Goal: Transaction & Acquisition: Purchase product/service

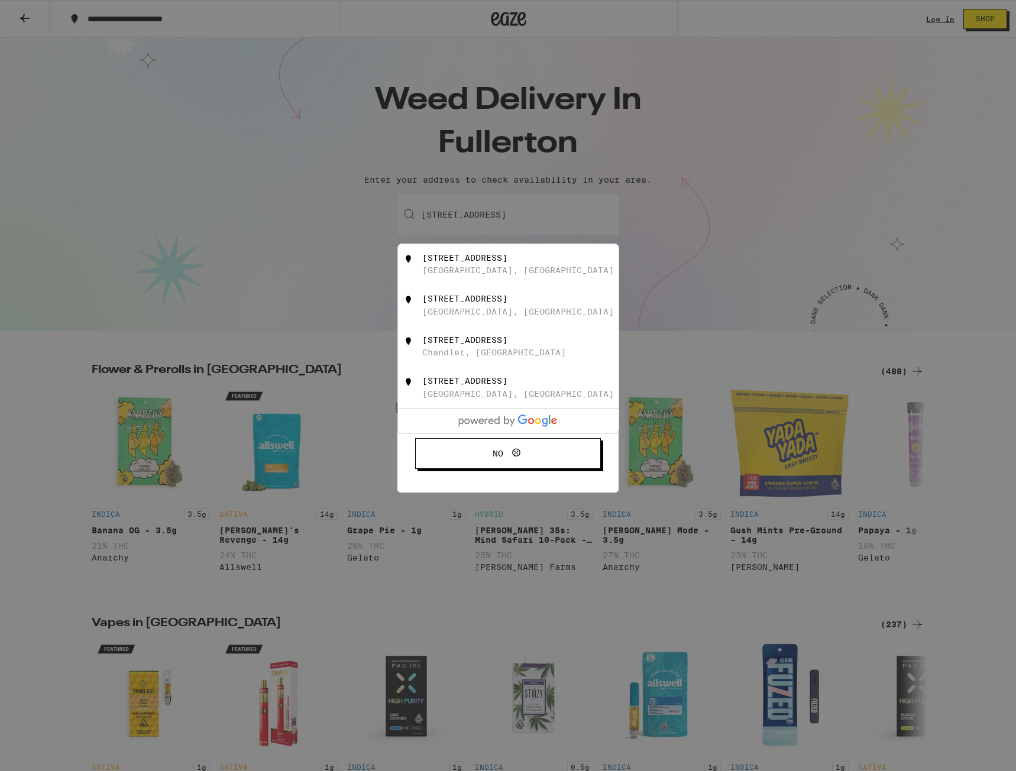
click at [499, 274] on div "[STREET_ADDRESS]" at bounding box center [527, 264] width 211 height 22
type input "[STREET_ADDRESS]"
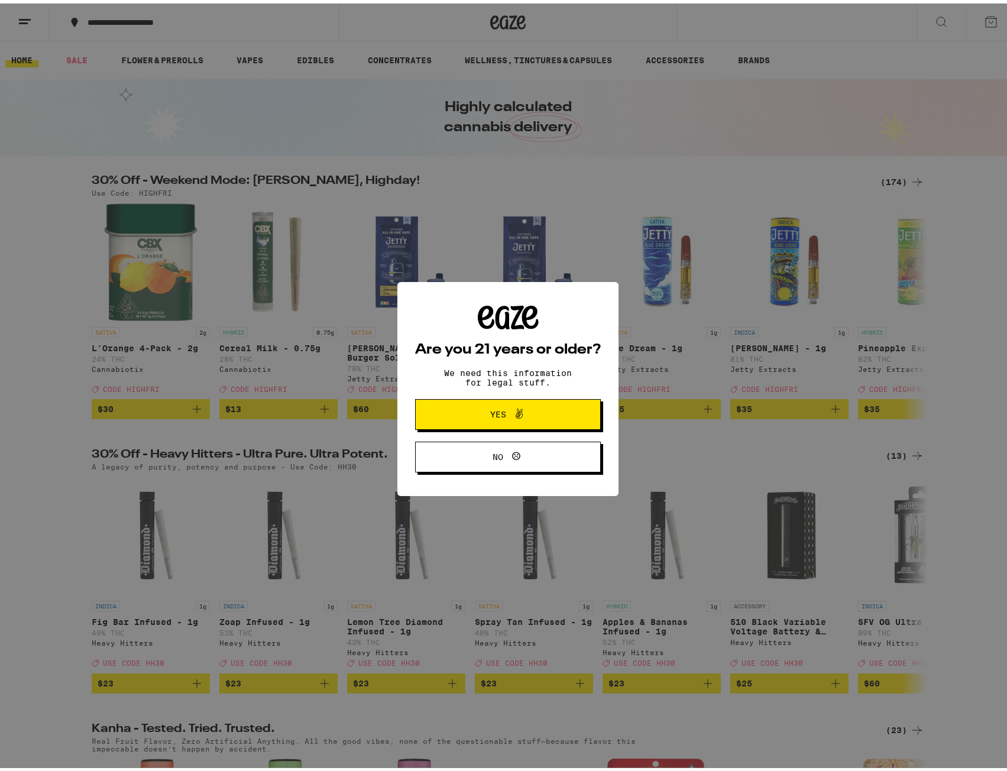
click at [506, 413] on span at bounding box center [516, 410] width 20 height 15
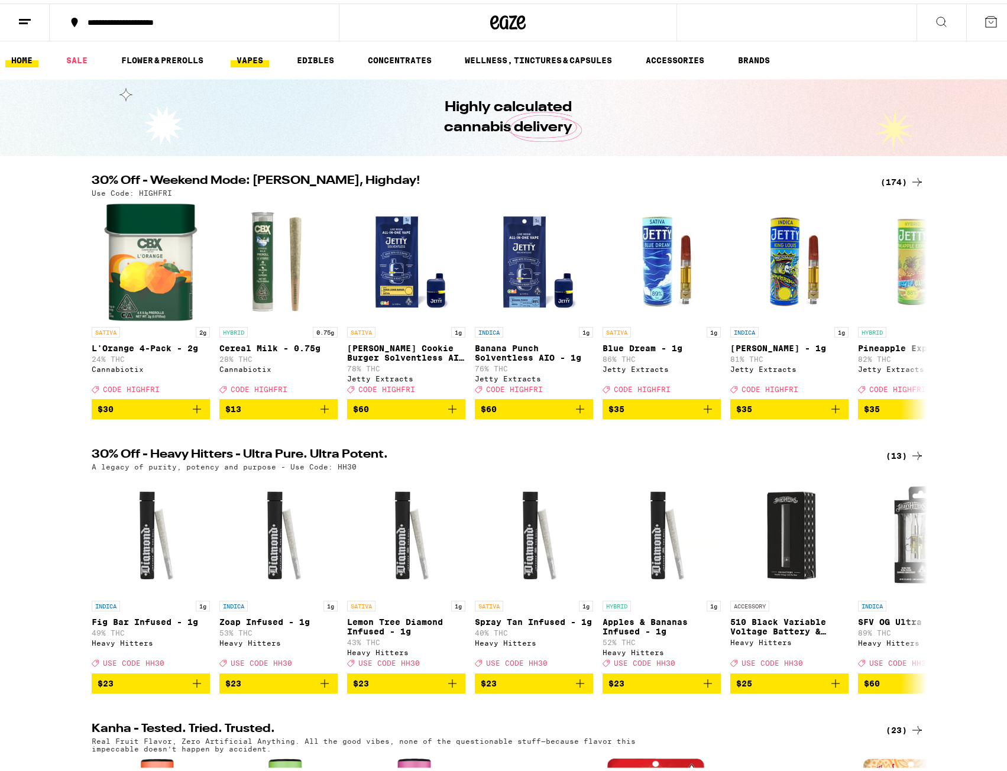
click at [253, 57] on link "VAPES" at bounding box center [250, 57] width 38 height 14
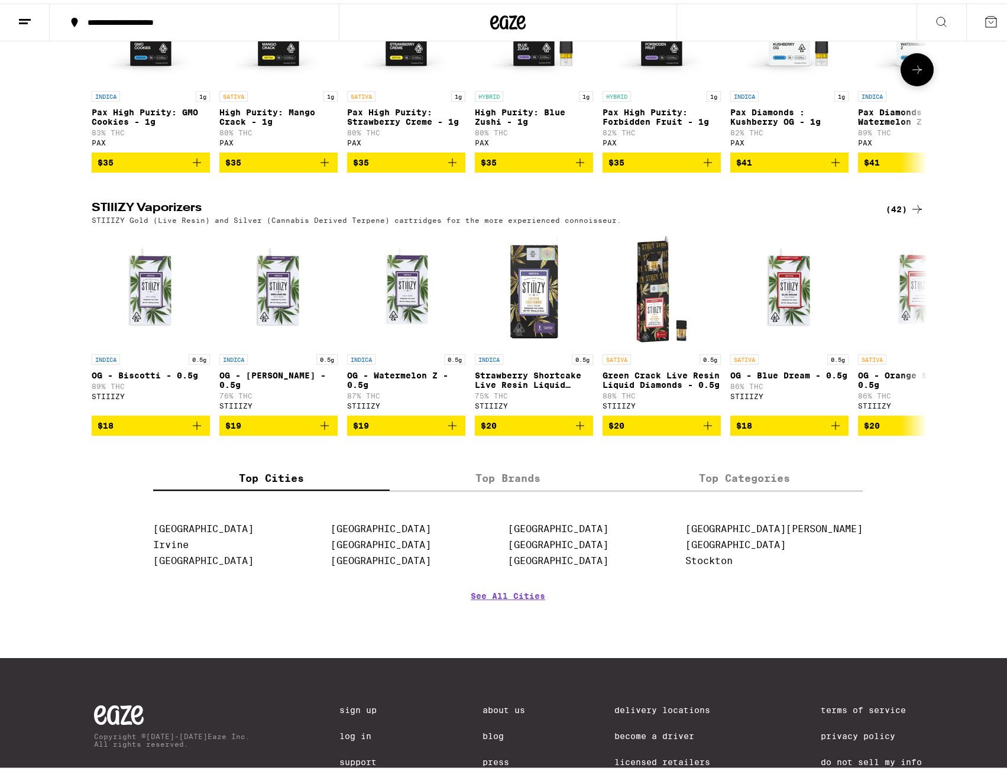
scroll to position [828, 0]
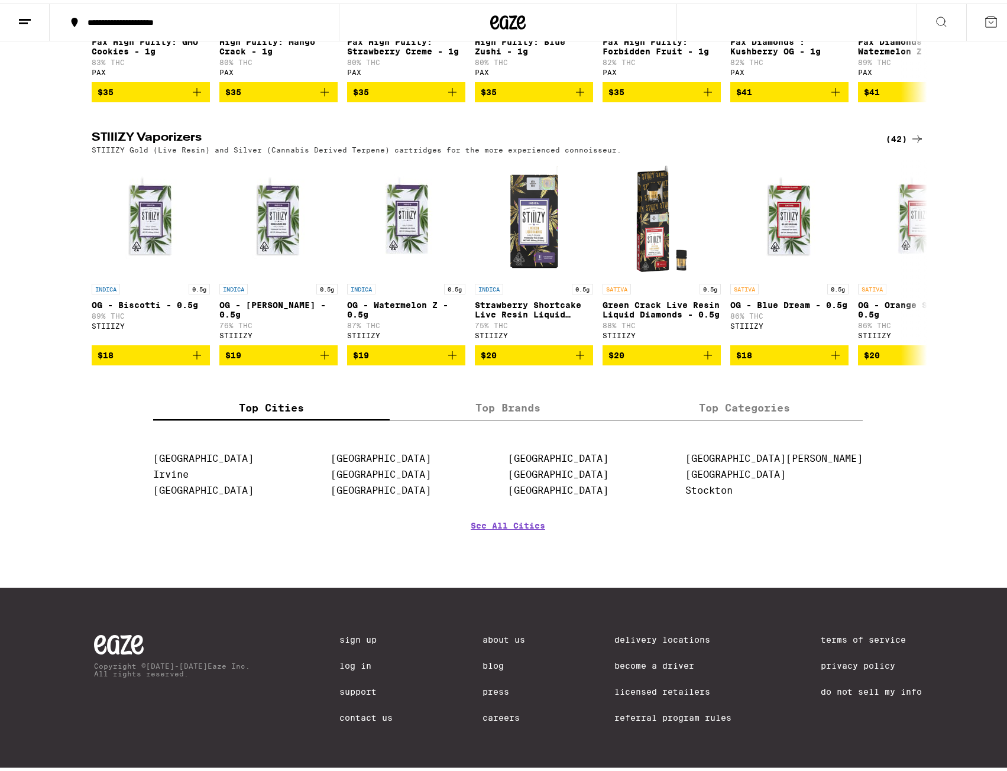
click at [524, 417] on label "Top Brands" at bounding box center [508, 404] width 237 height 25
click at [0, 0] on input "Top Brands" at bounding box center [0, 0] width 0 height 0
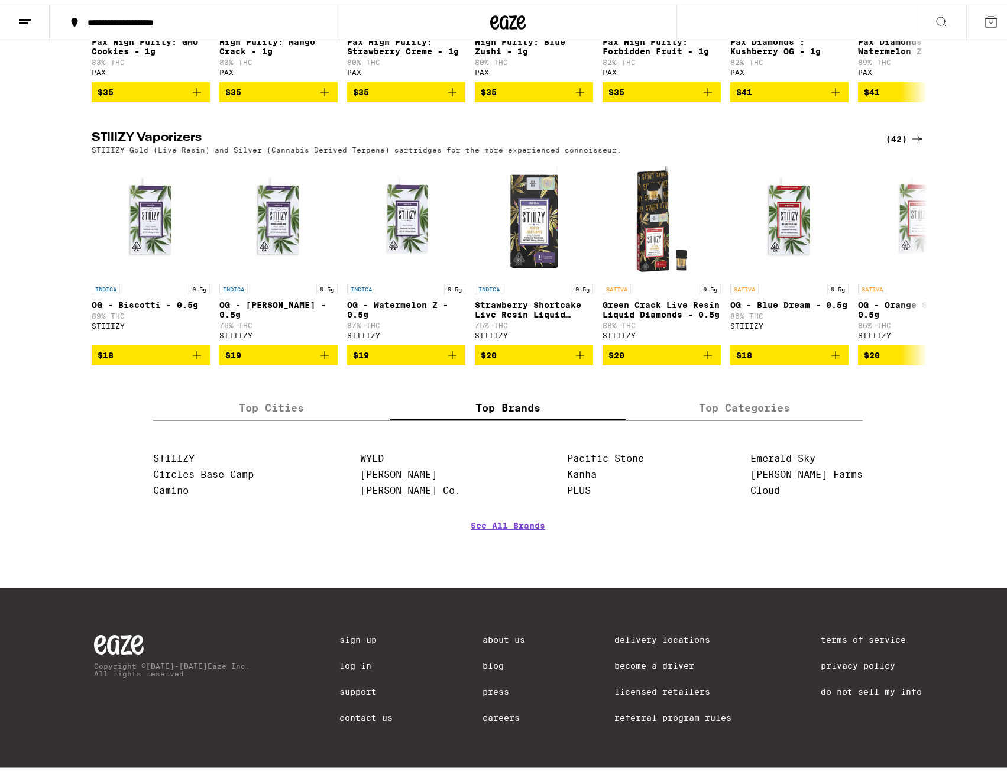
click at [718, 417] on label "Top Categories" at bounding box center [744, 404] width 237 height 25
click at [0, 0] on input "Top Categories" at bounding box center [0, 0] width 0 height 0
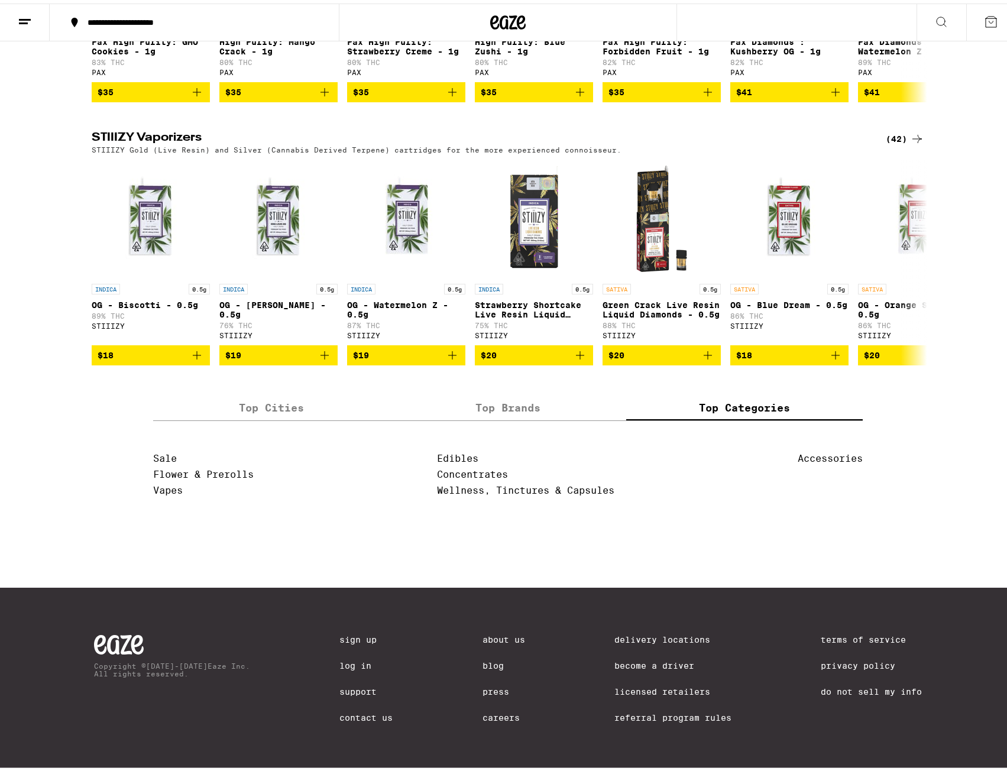
click at [269, 417] on label "Top Cities" at bounding box center [271, 404] width 237 height 25
click at [0, 0] on input "Top Cities" at bounding box center [0, 0] width 0 height 0
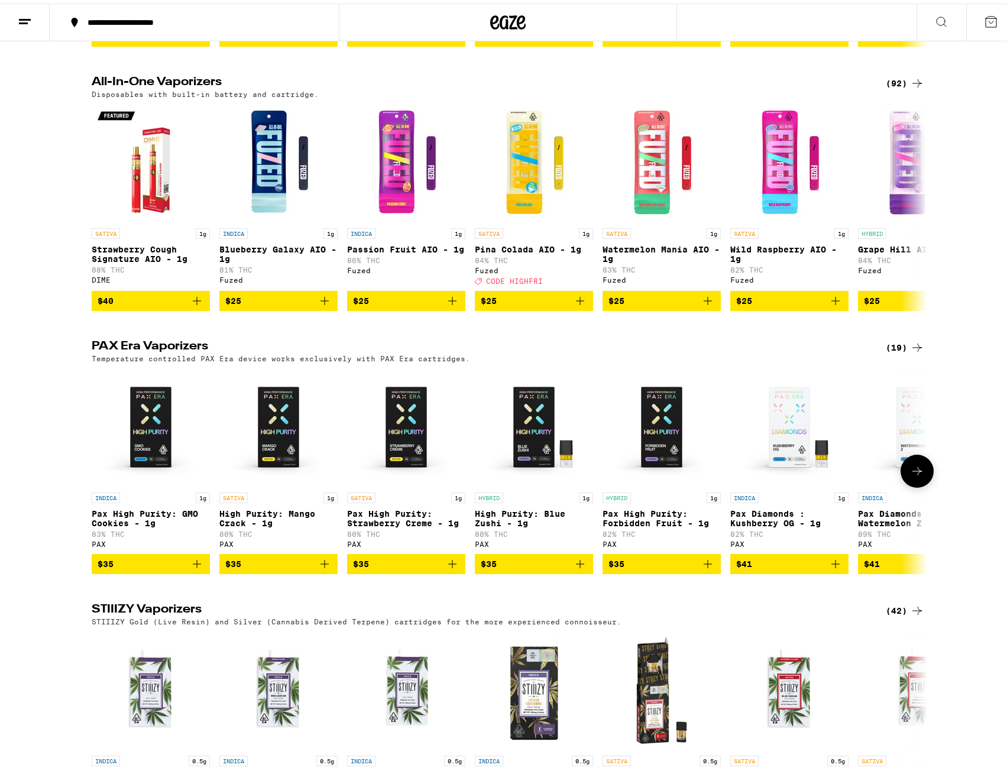
scroll to position [0, 0]
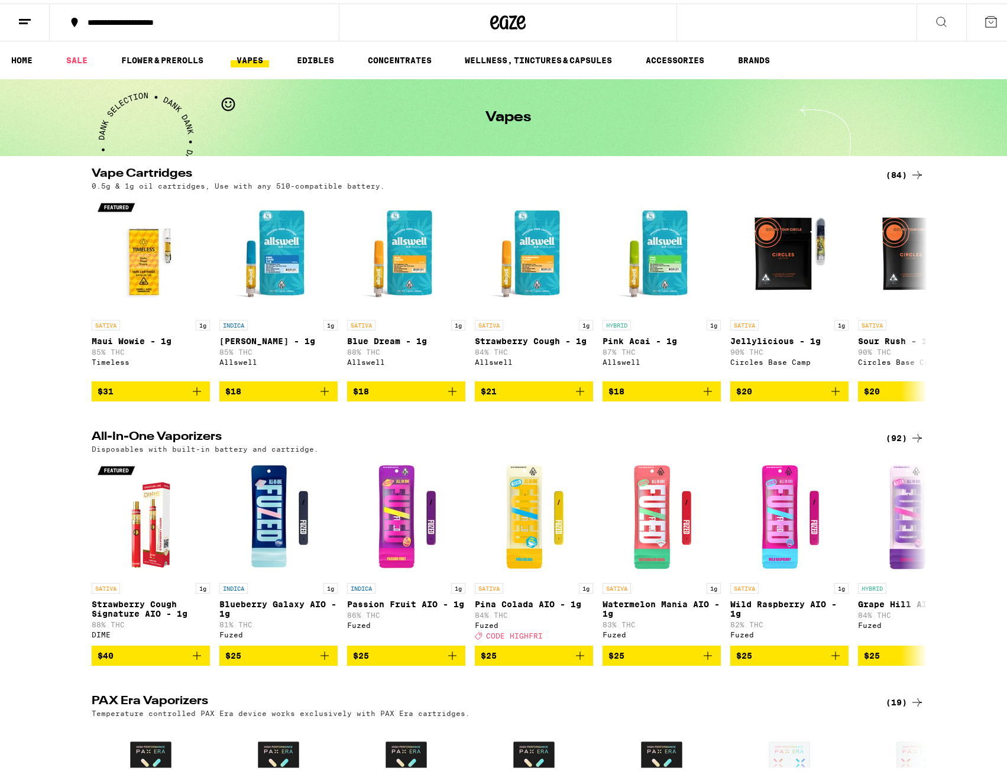
click at [245, 21] on div "**********" at bounding box center [200, 19] width 237 height 8
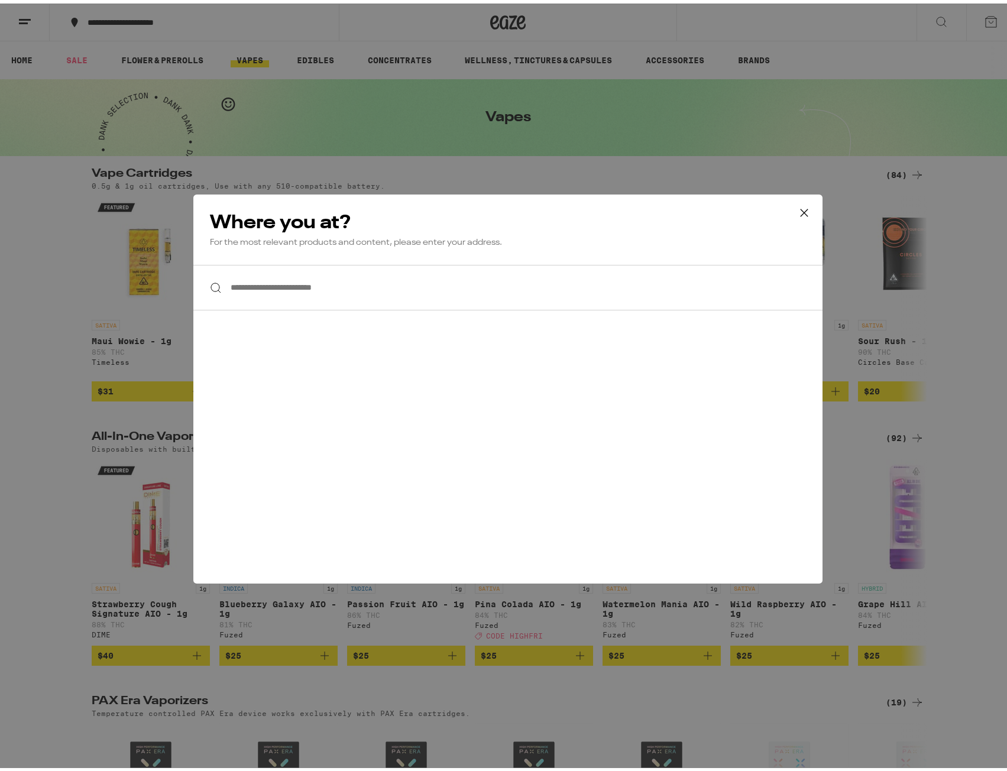
click at [796, 205] on icon at bounding box center [805, 210] width 18 height 18
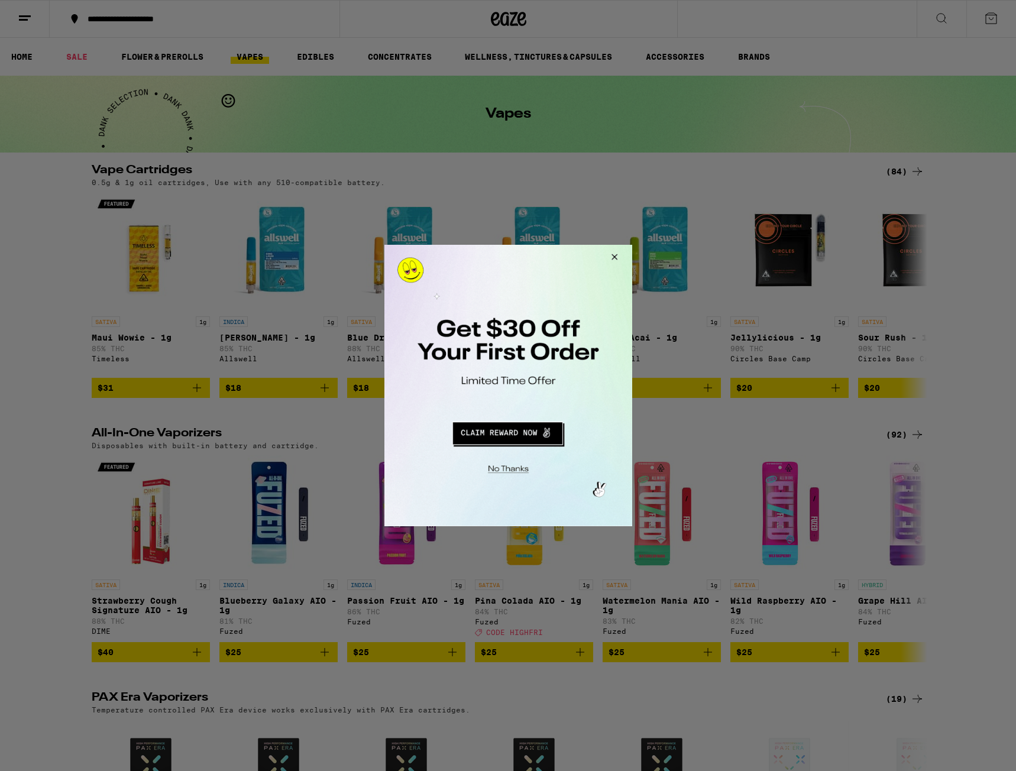
click at [18, 52] on div at bounding box center [508, 385] width 1016 height 771
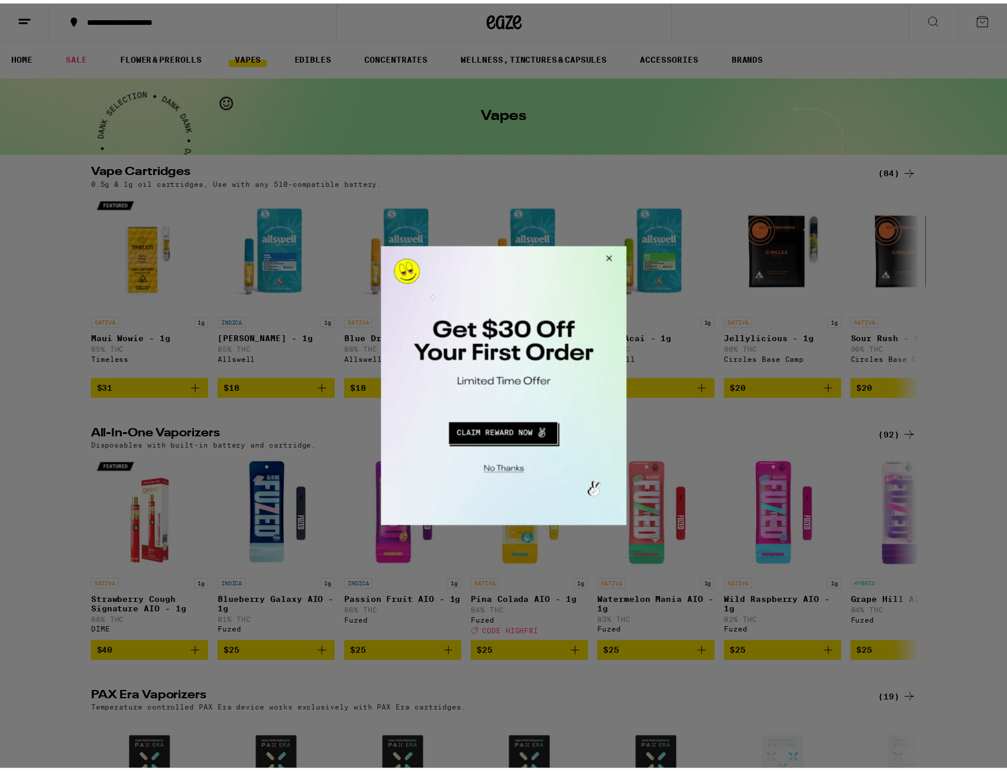
click at [613, 257] on button "Close Modal" at bounding box center [609, 260] width 32 height 28
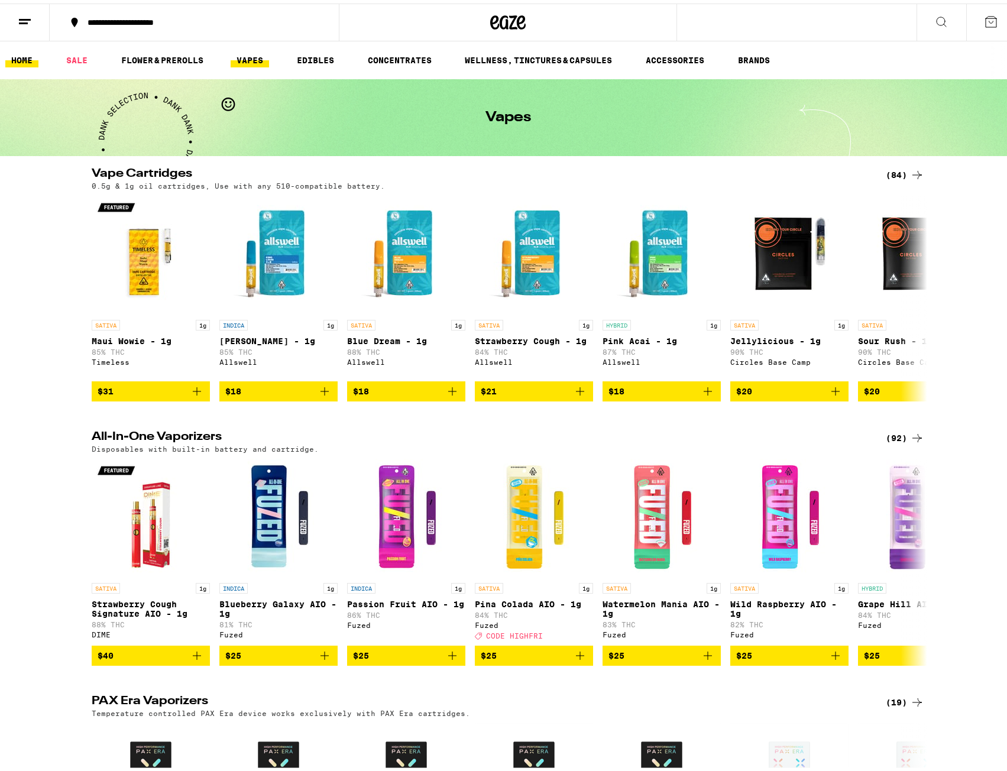
click at [14, 57] on link "HOME" at bounding box center [21, 57] width 33 height 14
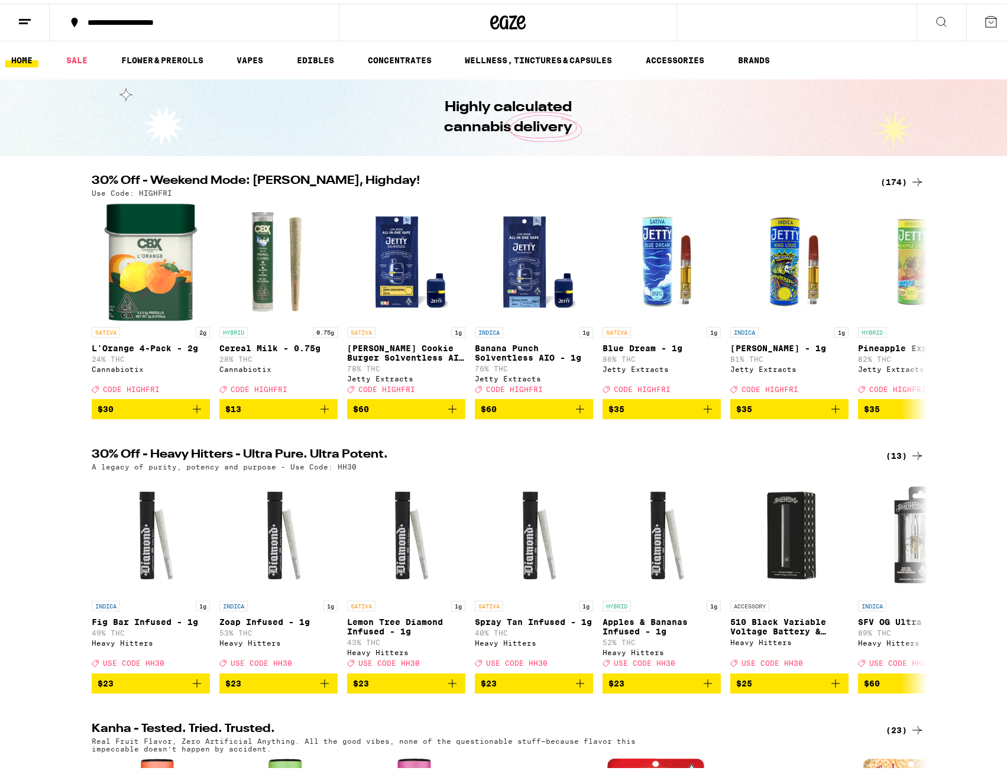
click at [573, 18] on div at bounding box center [508, 19] width 339 height 38
click at [758, 19] on div "**********" at bounding box center [508, 19] width 1016 height 38
click at [935, 19] on icon at bounding box center [942, 18] width 14 height 14
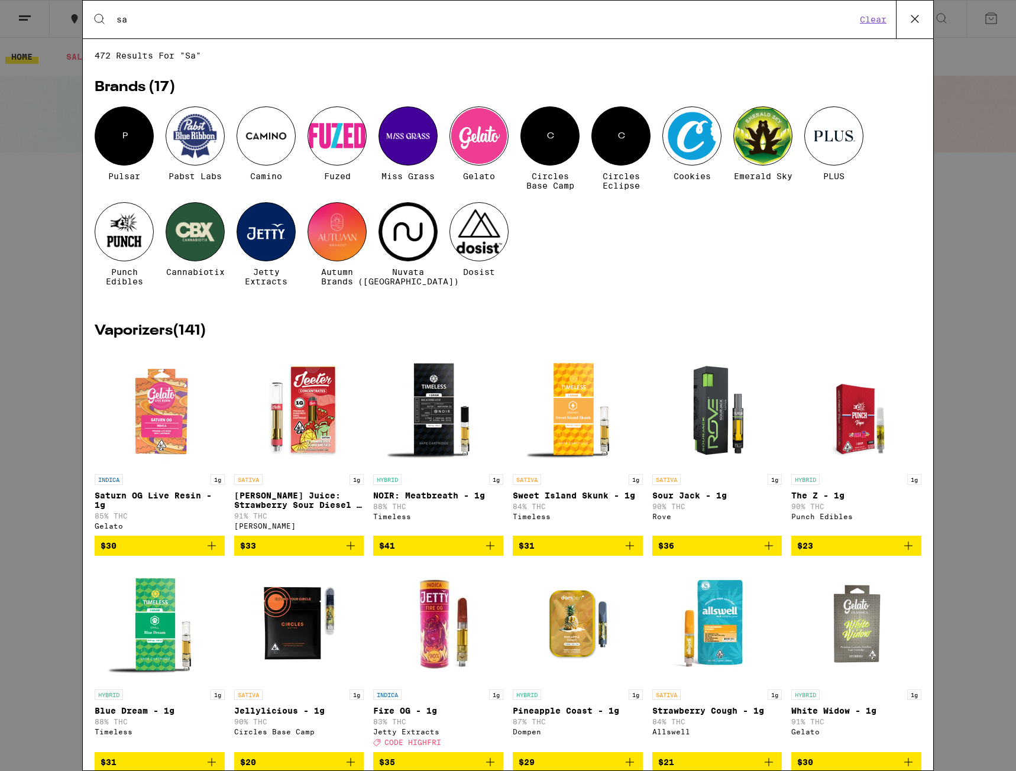
type input "sau"
